Goal: Task Accomplishment & Management: Manage account settings

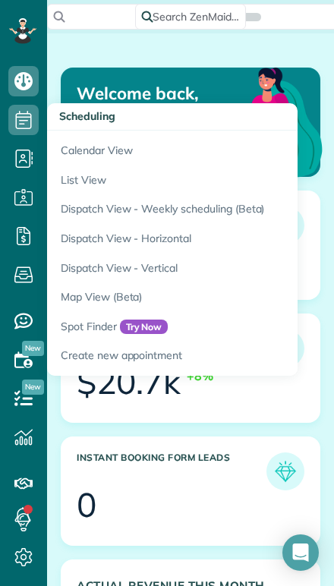
click at [73, 158] on link "Calendar View" at bounding box center [236, 147] width 379 height 35
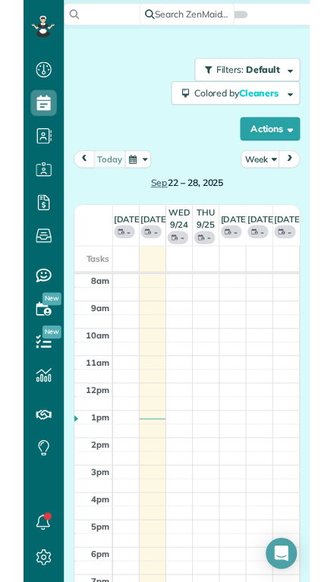
scroll to position [7, 7]
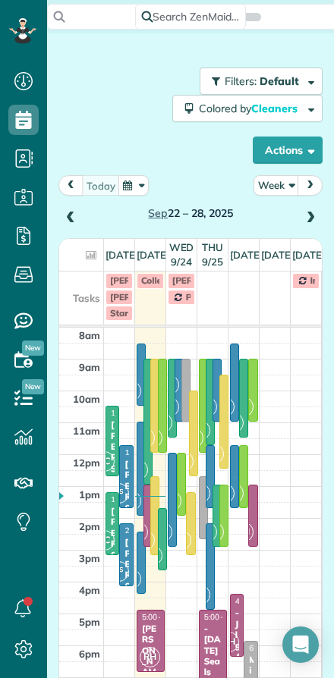
click at [278, 193] on button "Week" at bounding box center [276, 185] width 46 height 20
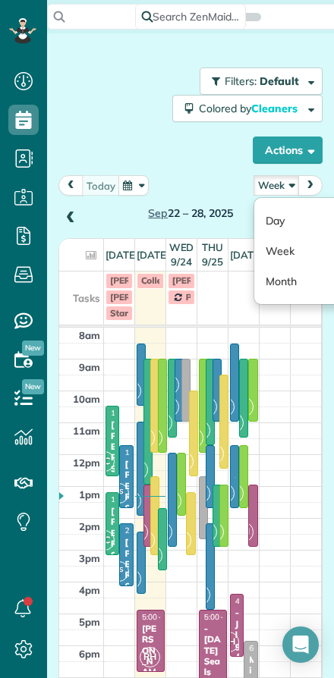
click at [268, 221] on link "Day" at bounding box center [314, 221] width 120 height 30
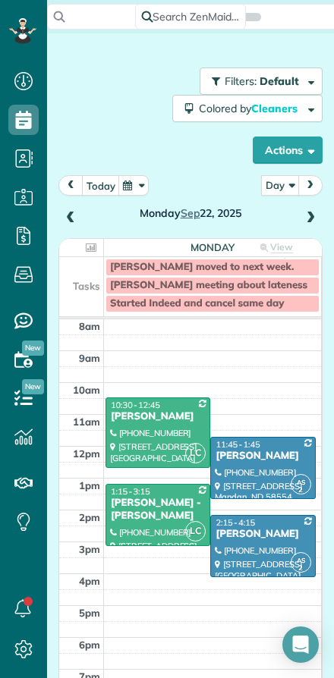
click at [97, 189] on button "today" at bounding box center [101, 185] width 38 height 20
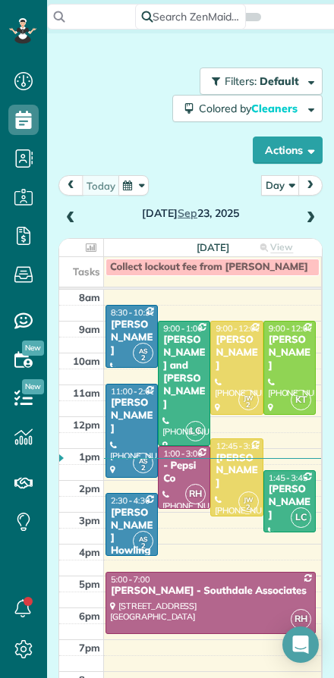
click at [238, 479] on div "[PERSON_NAME]" at bounding box center [236, 471] width 43 height 39
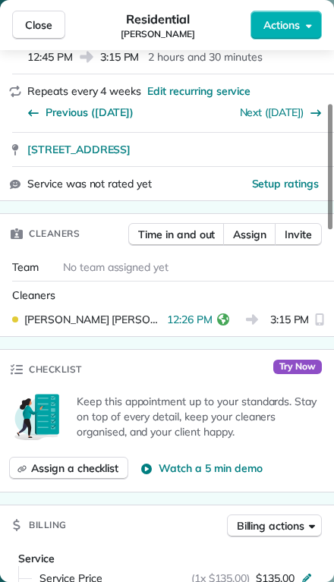
scroll to position [244, 0]
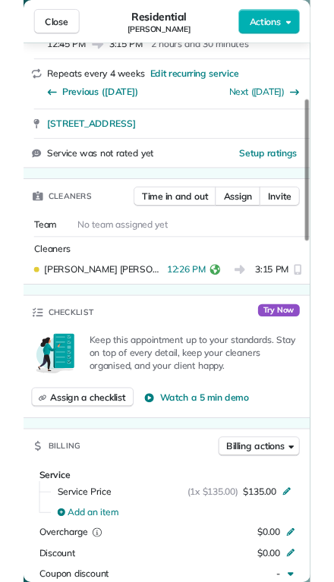
scroll to position [678, 47]
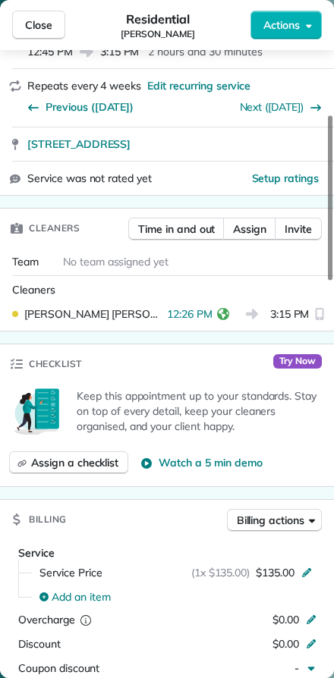
click at [46, 29] on span "Close" at bounding box center [38, 24] width 27 height 15
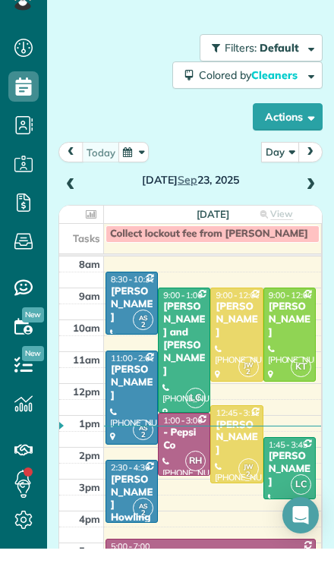
scroll to position [615, 47]
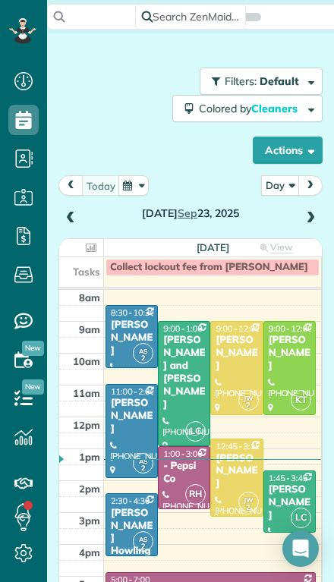
click at [318, 212] on span at bounding box center [310, 219] width 17 height 14
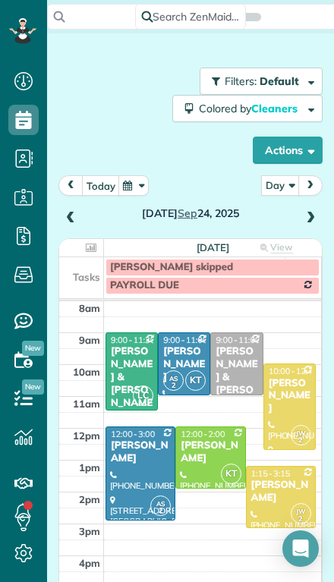
click at [216, 427] on div at bounding box center [210, 457] width 68 height 61
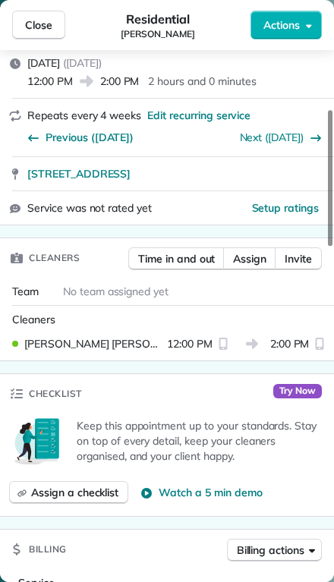
click at [38, 19] on span "Close" at bounding box center [38, 24] width 27 height 15
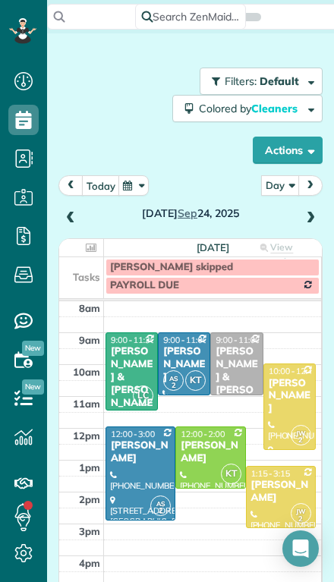
click at [134, 447] on div at bounding box center [140, 473] width 68 height 93
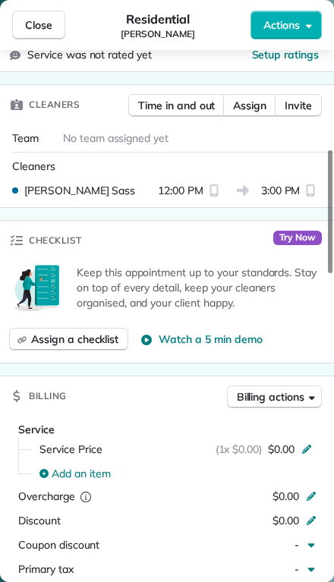
scroll to position [450, 0]
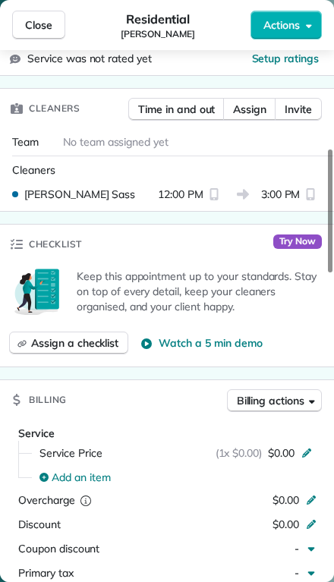
click at [310, 445] on icon at bounding box center [306, 451] width 12 height 12
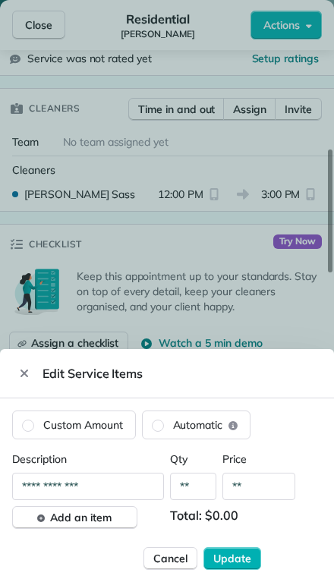
click at [258, 490] on input "**" at bounding box center [258, 486] width 73 height 27
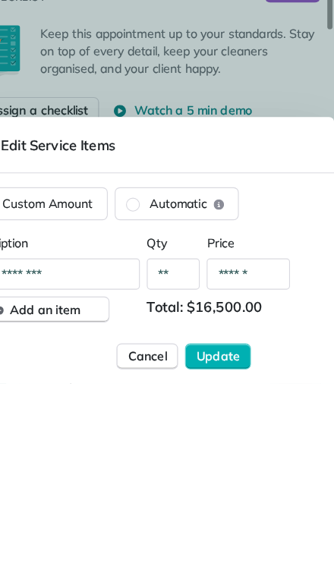
type input "******"
click at [203, 547] on button "Update" at bounding box center [232, 558] width 58 height 23
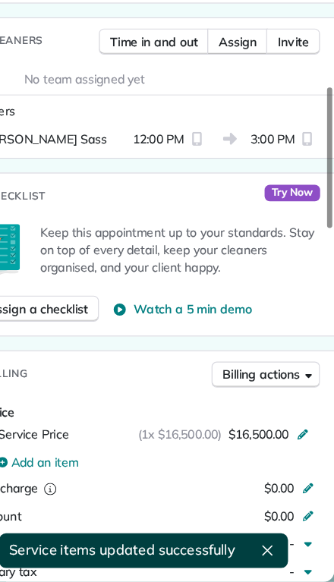
click at [302, 448] on icon at bounding box center [306, 452] width 9 height 9
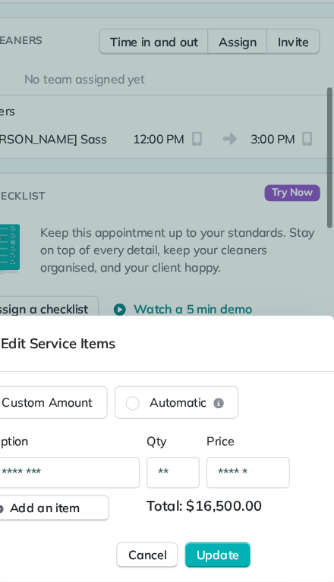
click at [233, 473] on input "******" at bounding box center [258, 486] width 73 height 27
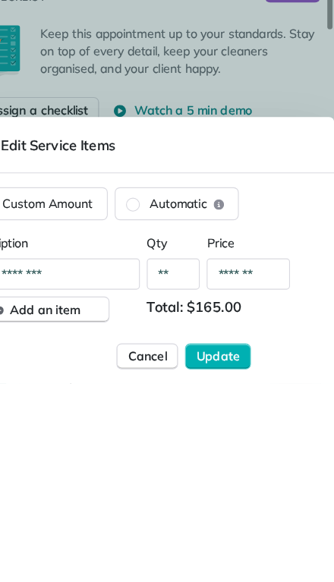
type input "*******"
click at [213, 551] on span "Update" at bounding box center [232, 558] width 38 height 15
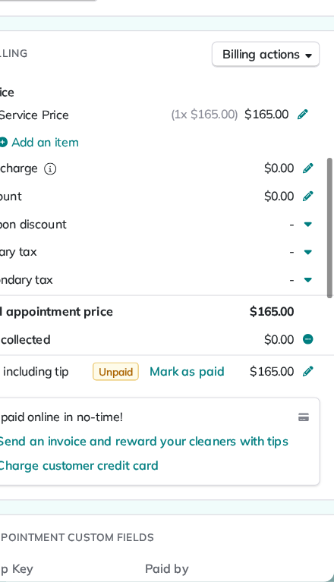
scroll to position [733, 0]
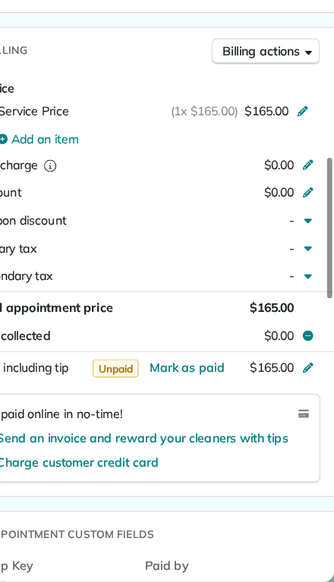
click at [291, 414] on div "Status Active [PERSON_NAME] · Open profile MOBILE [PHONE_NUMBER] Copy MOBILE (D…" at bounding box center [167, 553] width 334 height 2434
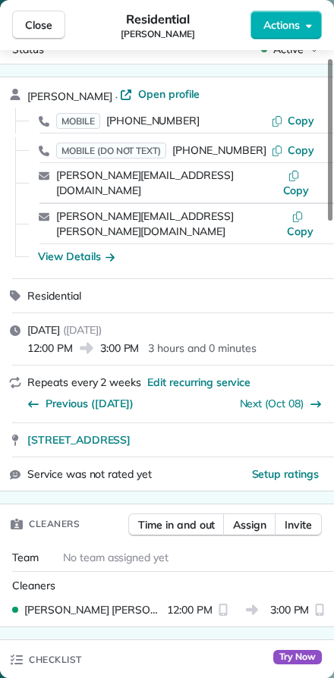
scroll to position [28, 0]
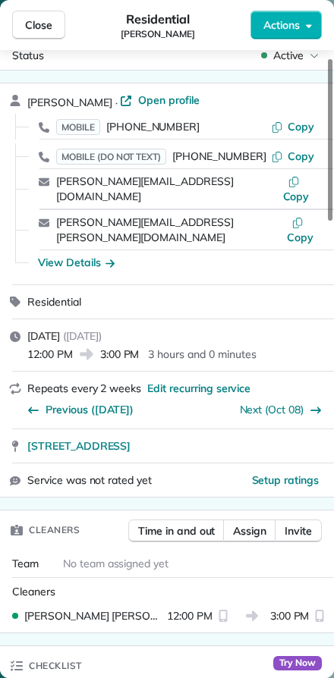
click at [33, 12] on button "Close" at bounding box center [38, 25] width 53 height 29
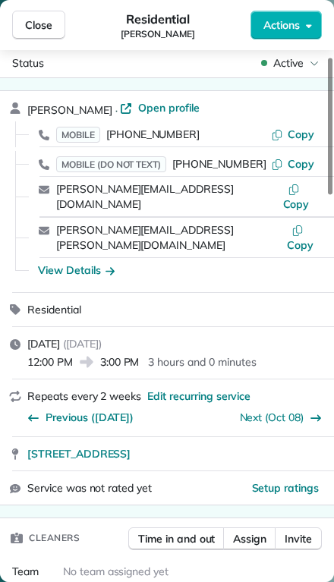
scroll to position [615, 47]
